Goal: Task Accomplishment & Management: Use online tool/utility

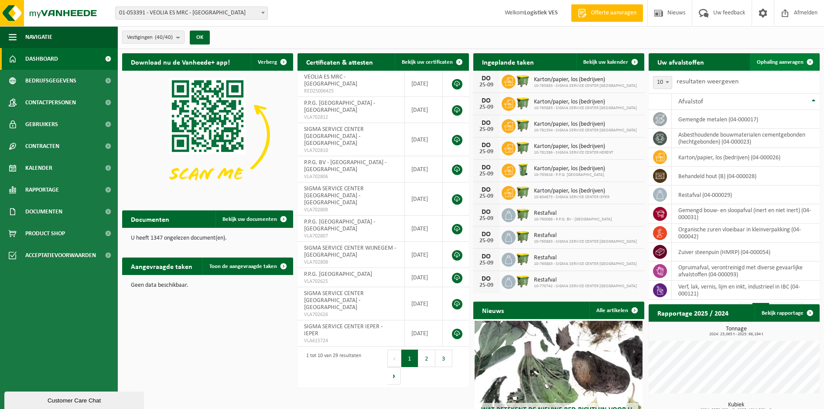
click at [772, 59] on span "Ophaling aanvragen" at bounding box center [780, 62] width 47 height 6
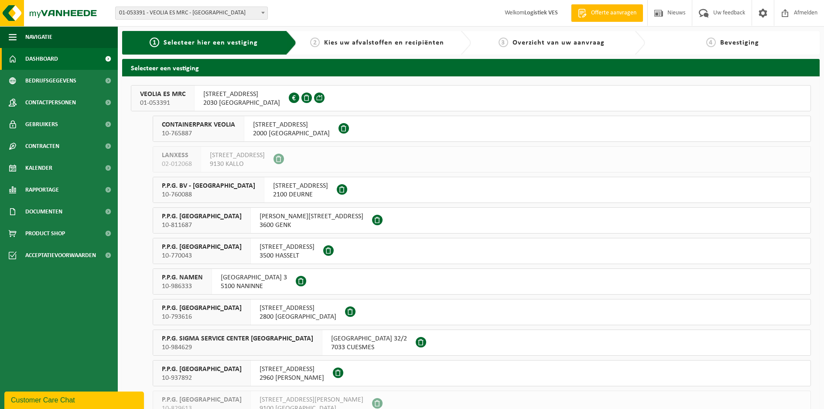
click at [39, 57] on span "Dashboard" at bounding box center [41, 59] width 33 height 22
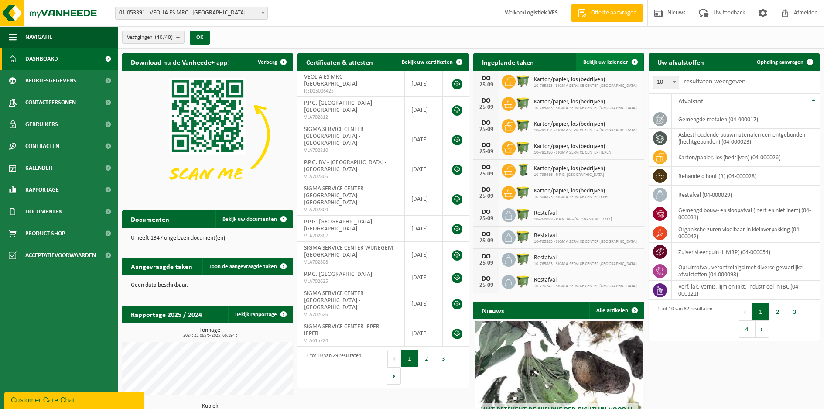
click at [603, 62] on span "Bekijk uw kalender" at bounding box center [605, 62] width 45 height 6
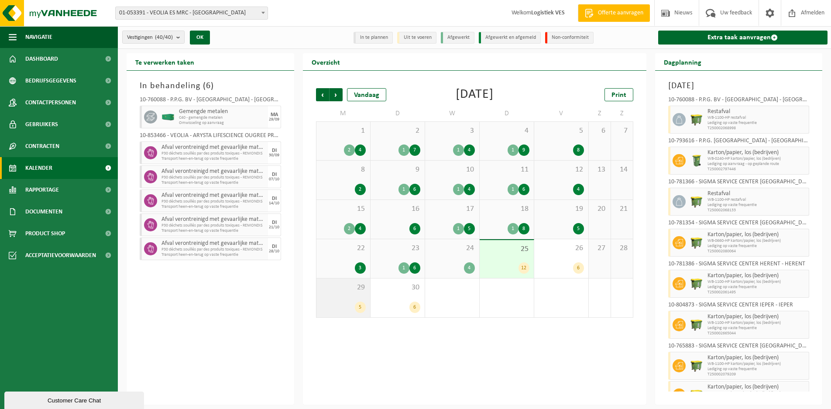
click at [353, 290] on span "29" at bounding box center [343, 288] width 45 height 10
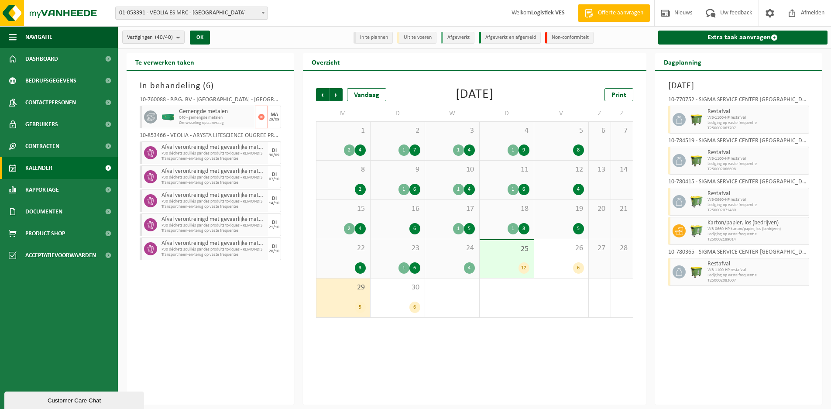
click at [190, 113] on span "Gemengde metalen" at bounding box center [216, 111] width 74 height 7
